Goal: Task Accomplishment & Management: Manage account settings

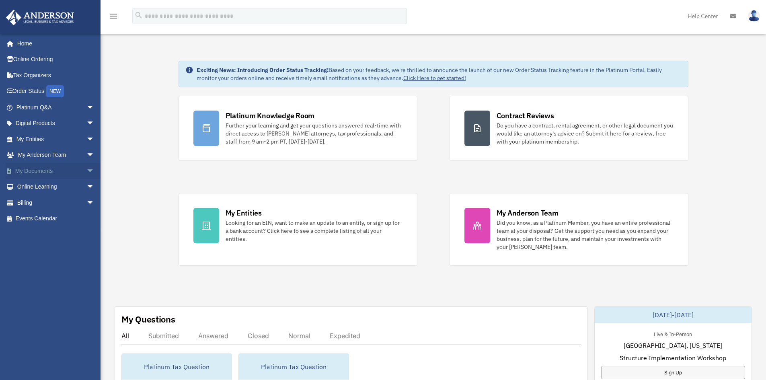
click at [46, 171] on link "My Documents arrow_drop_down" at bounding box center [56, 171] width 101 height 16
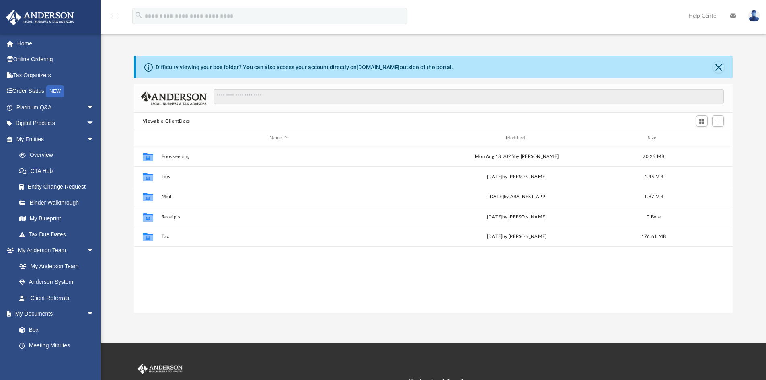
scroll to position [177, 593]
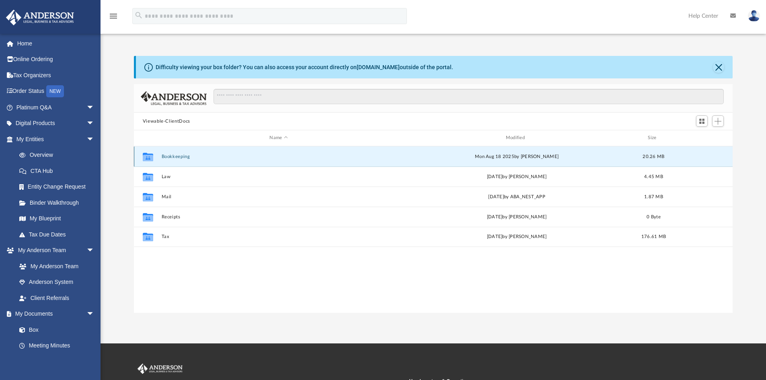
click at [185, 157] on button "Bookkeeping" at bounding box center [278, 156] width 235 height 5
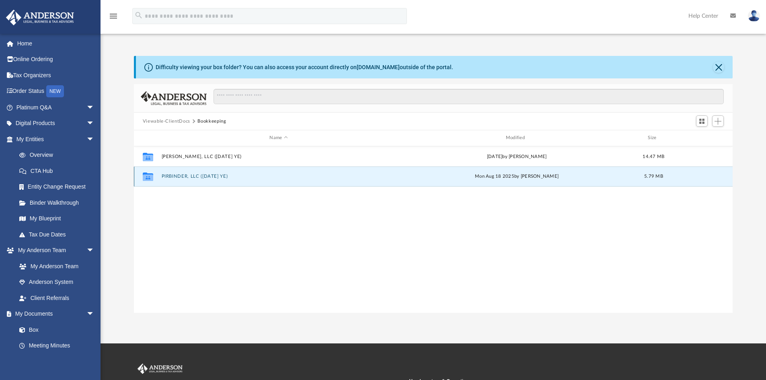
click at [183, 175] on button "PIRBINDER, LLC (1065 Dec YE)" at bounding box center [278, 176] width 235 height 5
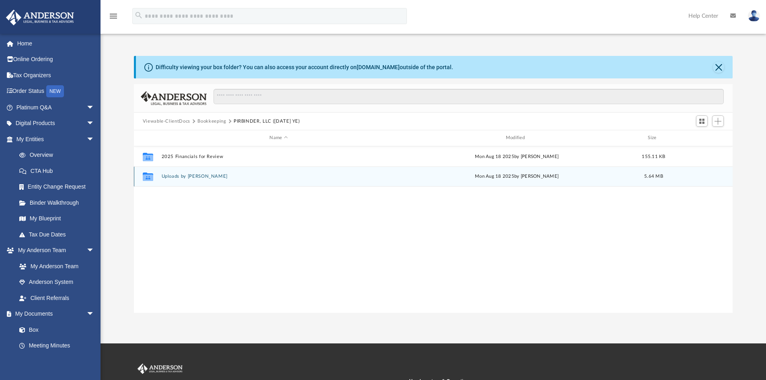
click at [176, 177] on button "Uploads by Ranjit" at bounding box center [278, 176] width 235 height 5
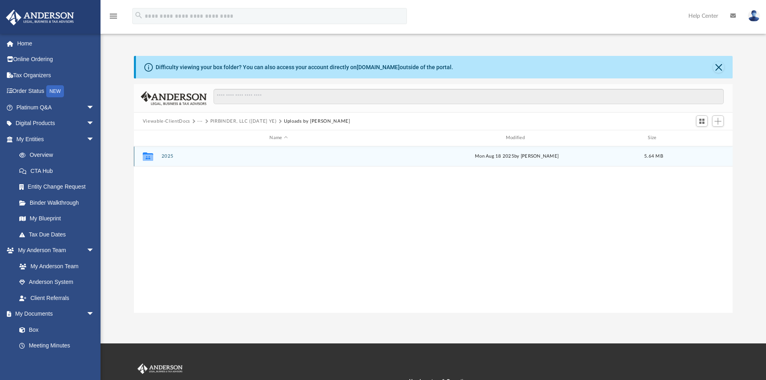
click at [168, 156] on button "2025" at bounding box center [278, 156] width 235 height 5
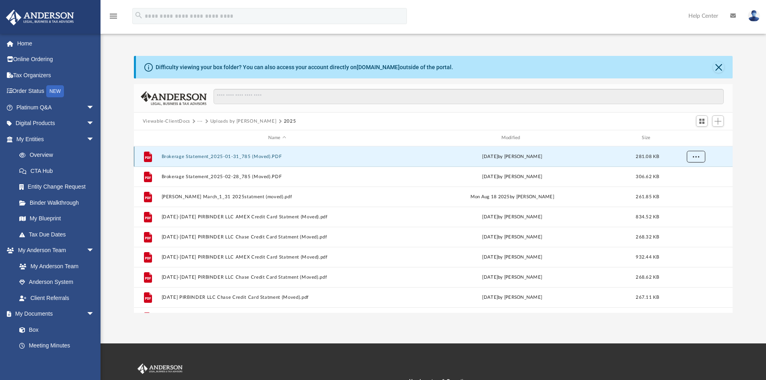
click at [701, 156] on button "More options" at bounding box center [696, 156] width 19 height 12
click at [710, 136] on div "id" at bounding box center [696, 137] width 56 height 7
click at [702, 120] on span "Switch to Grid View" at bounding box center [702, 121] width 7 height 7
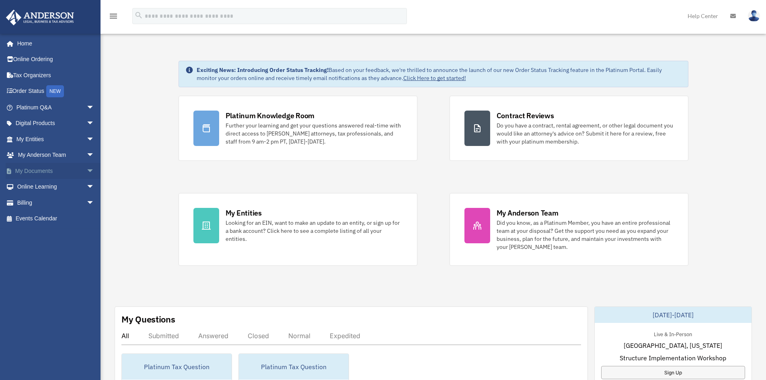
click at [48, 170] on link "My Documents arrow_drop_down" at bounding box center [56, 171] width 101 height 16
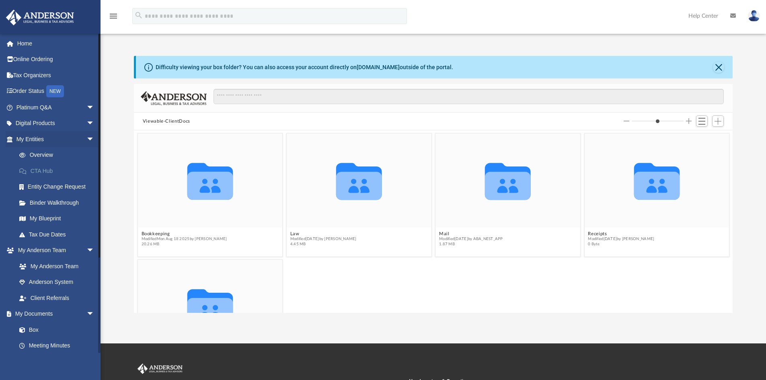
scroll to position [177, 593]
click at [703, 122] on span "Switch to List View" at bounding box center [702, 121] width 7 height 7
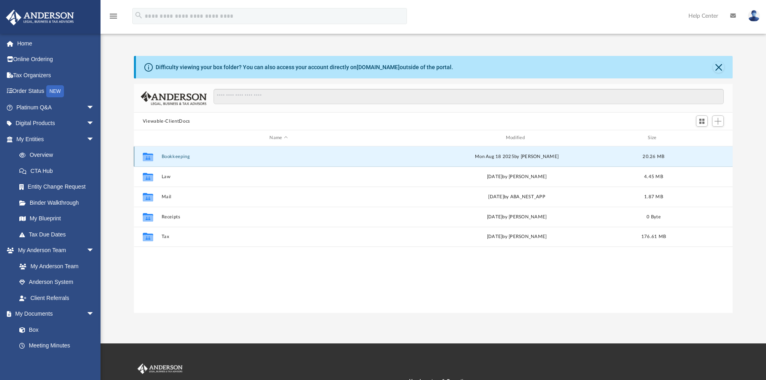
click at [177, 155] on button "Bookkeeping" at bounding box center [278, 156] width 235 height 5
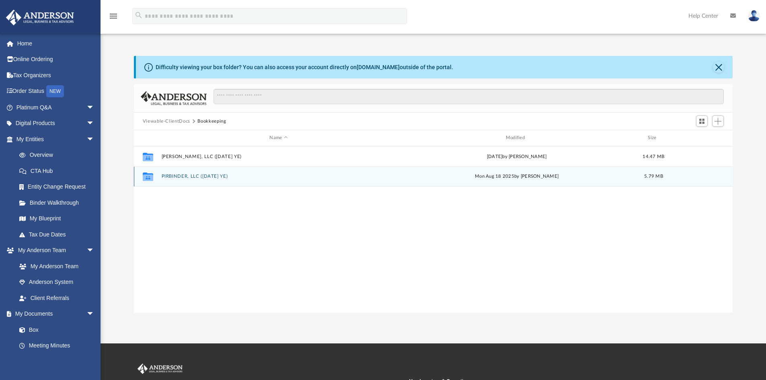
click at [180, 176] on button "PIRBINDER, LLC (1065 Dec YE)" at bounding box center [278, 176] width 235 height 5
click at [180, 175] on button "Uploads by Ranjit" at bounding box center [278, 176] width 235 height 5
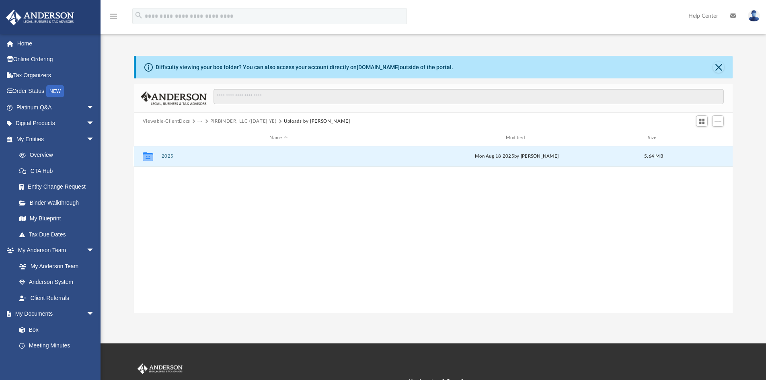
click at [167, 157] on button "2025" at bounding box center [278, 156] width 235 height 5
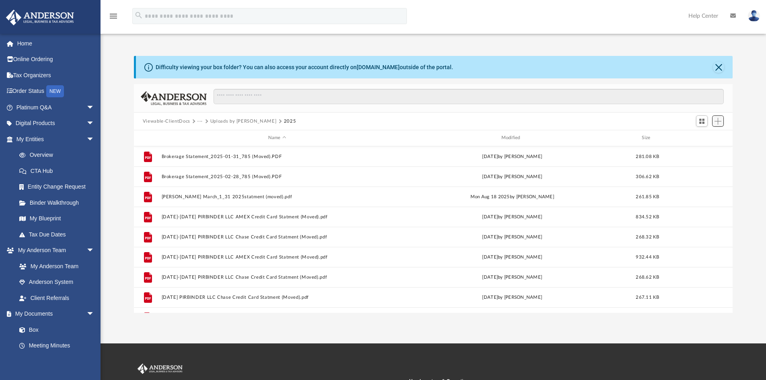
click at [719, 120] on span "Add" at bounding box center [718, 121] width 7 height 7
click at [711, 149] on li "New Folder" at bounding box center [707, 150] width 26 height 8
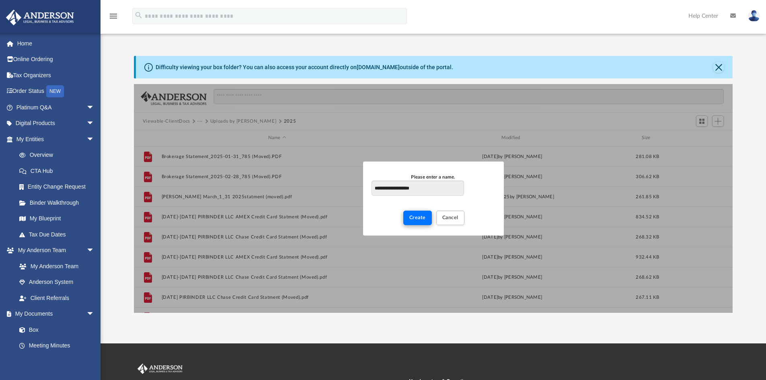
type input "**********"
click at [419, 220] on span "Create" at bounding box center [418, 217] width 16 height 5
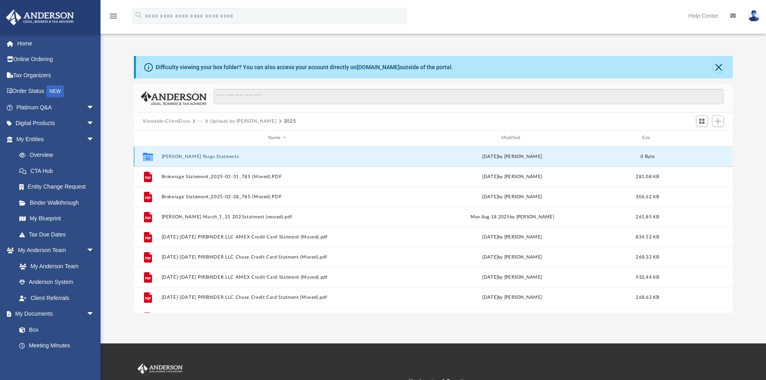
click at [182, 155] on button "Wells Fargo Statments" at bounding box center [277, 156] width 232 height 5
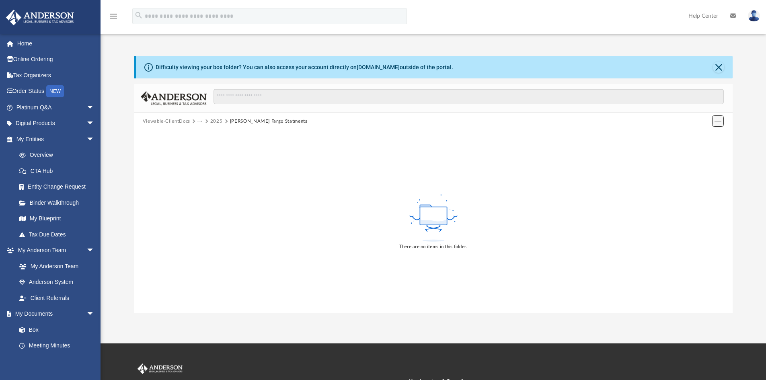
click at [717, 122] on span "Add" at bounding box center [718, 121] width 7 height 7
click at [703, 136] on li "Upload" at bounding box center [707, 137] width 26 height 8
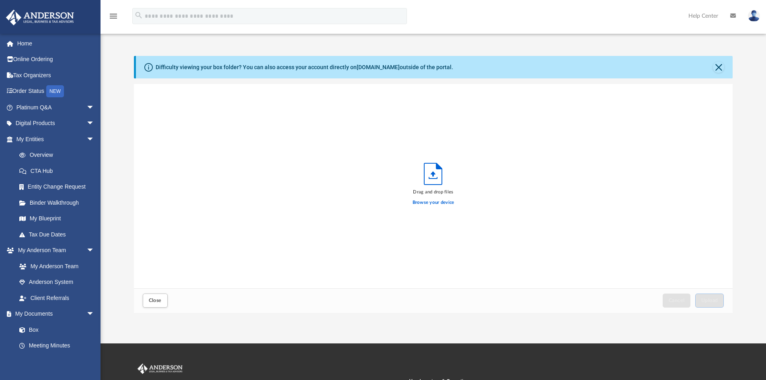
scroll to position [198, 593]
click at [435, 204] on label "Browse your device" at bounding box center [434, 202] width 42 height 7
click at [0, 0] on input "Browse your device" at bounding box center [0, 0] width 0 height 0
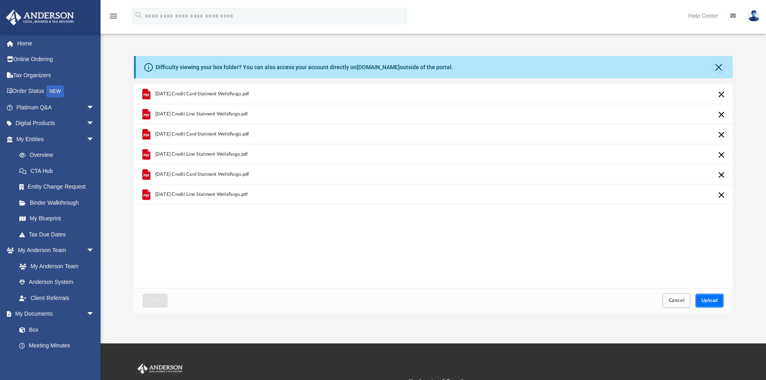
click at [710, 299] on span "Upload" at bounding box center [710, 300] width 17 height 5
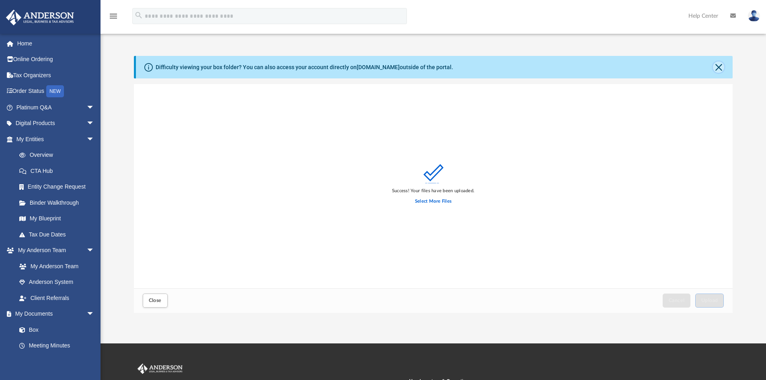
click at [719, 65] on button "Close" at bounding box center [718, 67] width 11 height 11
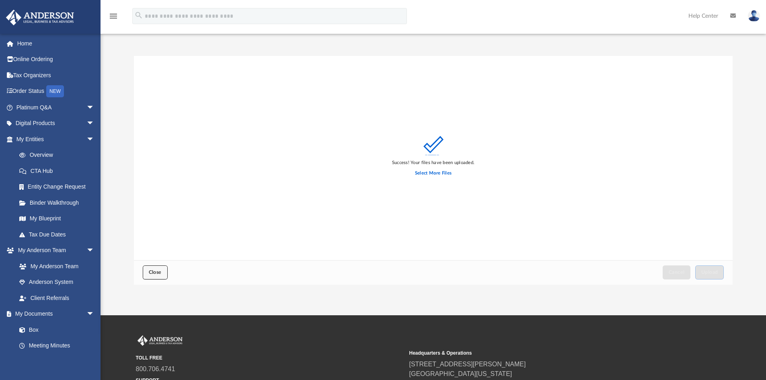
click at [156, 276] on button "Close" at bounding box center [155, 273] width 25 height 14
click at [157, 272] on span "Close" at bounding box center [155, 272] width 13 height 5
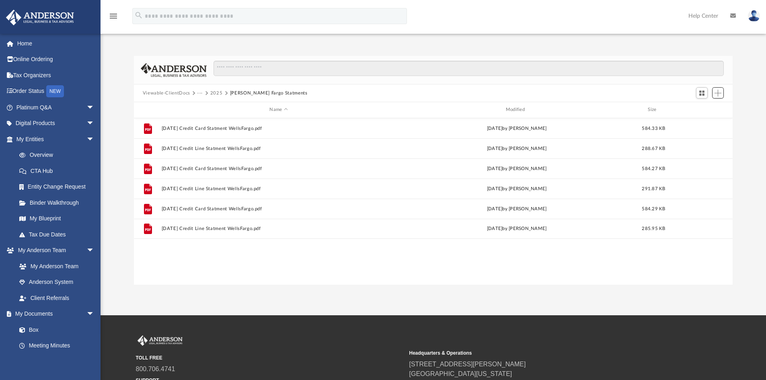
scroll to position [177, 593]
